Goal: Task Accomplishment & Management: Manage account settings

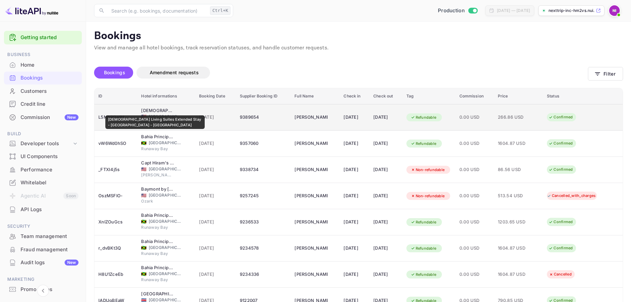
click at [155, 111] on div "[DEMOGRAPHIC_DATA] Living Suites Extended Stay - [GEOGRAPHIC_DATA] - [GEOGRAPHI…" at bounding box center [157, 110] width 33 height 7
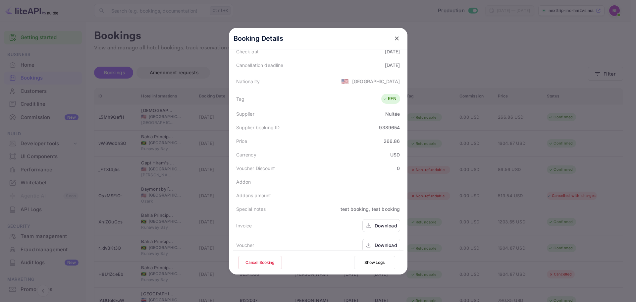
scroll to position [154, 0]
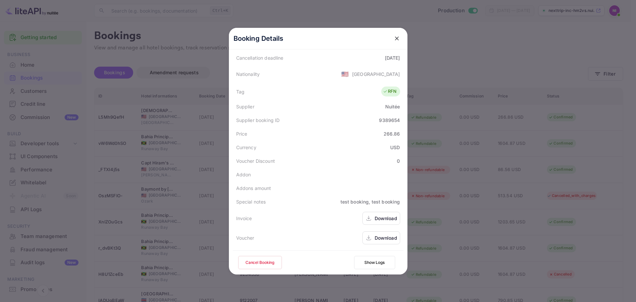
click at [375, 219] on div "Download" at bounding box center [386, 218] width 23 height 7
click at [375, 239] on div "Download" at bounding box center [386, 237] width 23 height 7
